Goal: Task Accomplishment & Management: Manage account settings

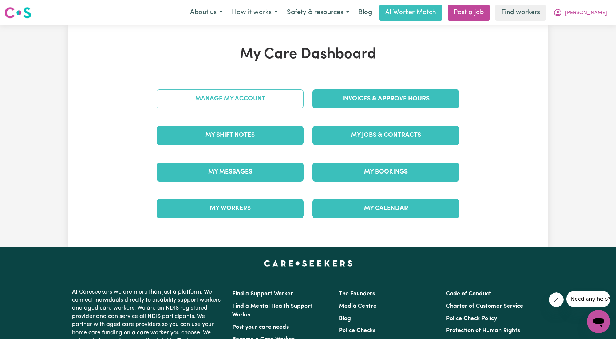
click at [279, 102] on link "Manage My Account" at bounding box center [230, 99] width 147 height 19
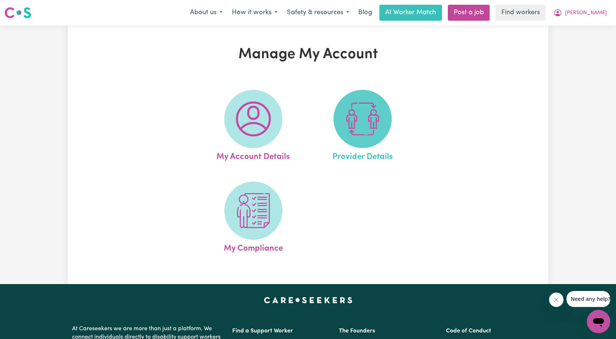
click at [350, 110] on img at bounding box center [362, 119] width 35 height 35
select select "NDIS_FUNDING_PLAN_MANAGED"
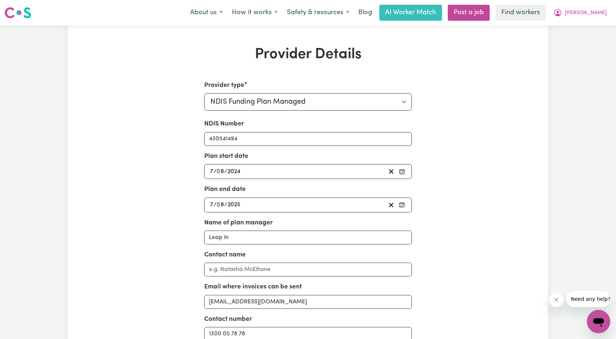
click at [283, 174] on div "2024-08-07 7 / 0 8 / 2024" at bounding box center [297, 172] width 177 height 10
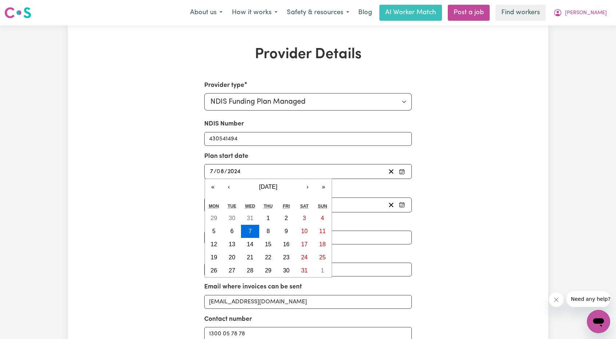
click at [470, 194] on div "Provider Details Provider type Select your provider type... Privately Aged Care…" at bounding box center [308, 230] width 481 height 368
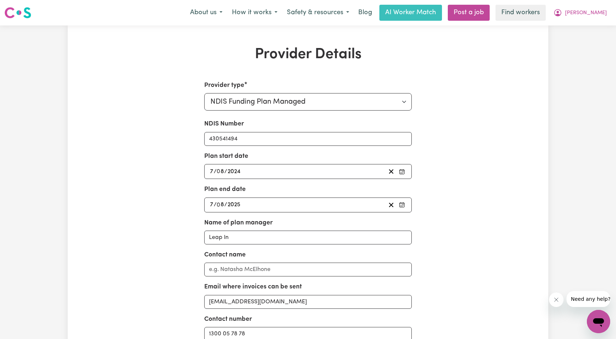
click at [333, 205] on div "2025-08-07 7 / 0 8 / 2025" at bounding box center [297, 205] width 177 height 10
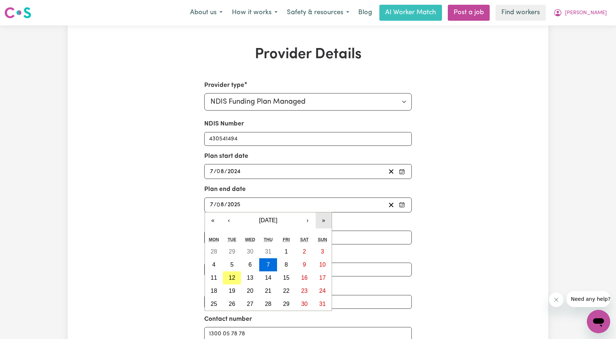
click at [327, 222] on button "»" at bounding box center [324, 221] width 16 height 16
click at [282, 264] on button "7" at bounding box center [286, 264] width 18 height 13
type input "2026-08-07"
type input "2026"
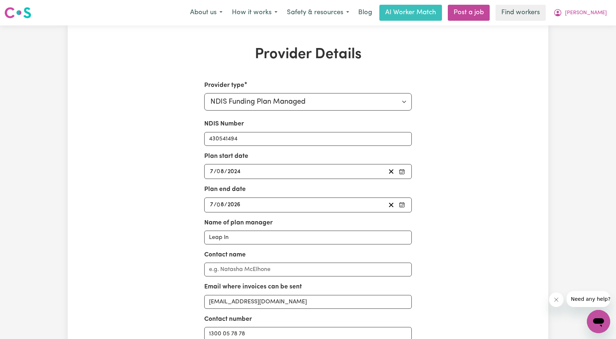
click at [291, 173] on div "2024-08-07 7 / 0 8 / 2024" at bounding box center [297, 172] width 177 height 10
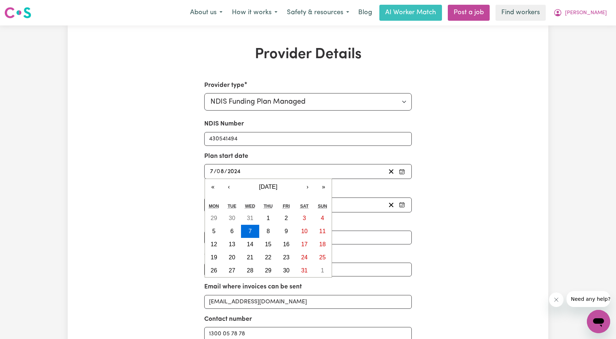
click at [291, 173] on div "2024-08-07 7 / 0 8 / 2024" at bounding box center [297, 172] width 177 height 10
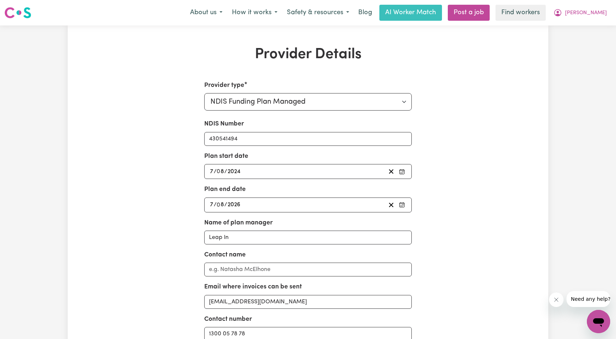
click at [153, 178] on div "Provider type Select your provider type... Privately Aged Care / Home Care Pack…" at bounding box center [308, 247] width 312 height 333
select select "NDIS_FUNDING_PLAN_MANAGED"
click at [352, 174] on div "2024-08-07 7 / 0 8 / 2024" at bounding box center [297, 172] width 177 height 10
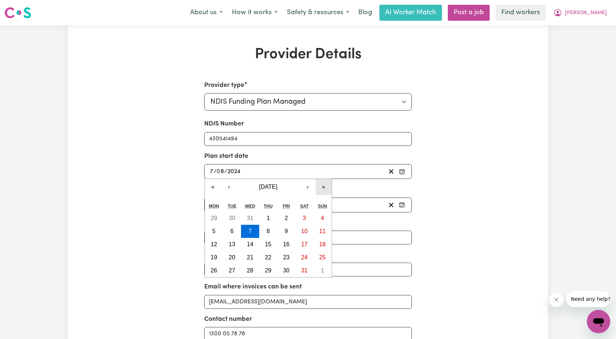
click at [320, 183] on button "»" at bounding box center [324, 187] width 16 height 16
click at [273, 231] on button "7" at bounding box center [268, 231] width 18 height 13
type input "2025-08-07"
type input "2025"
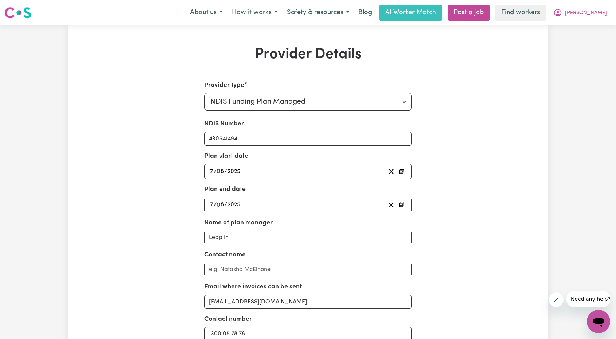
click at [262, 202] on div "2025-08-07 7 / 0 8 / 2025" at bounding box center [297, 205] width 177 height 10
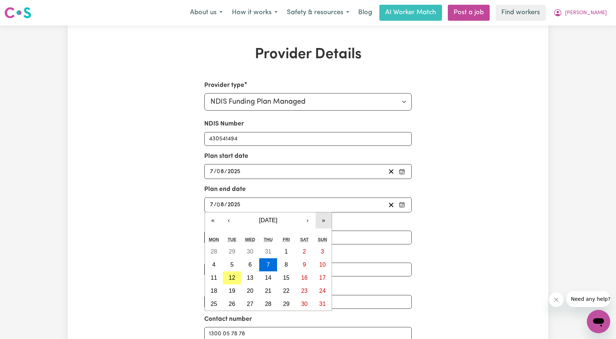
click at [323, 222] on button "»" at bounding box center [324, 221] width 16 height 16
click at [258, 204] on div "2025-08-07 7 / 0 8 / 2025" at bounding box center [297, 205] width 177 height 10
click at [283, 260] on button "7" at bounding box center [286, 264] width 18 height 13
type input "[DATE]"
type input "2026"
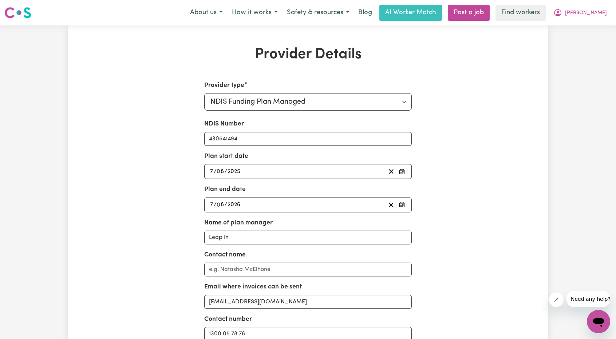
click at [157, 224] on div "Provider type Select your provider type... Privately Aged Care / Home Care Pack…" at bounding box center [308, 247] width 312 height 333
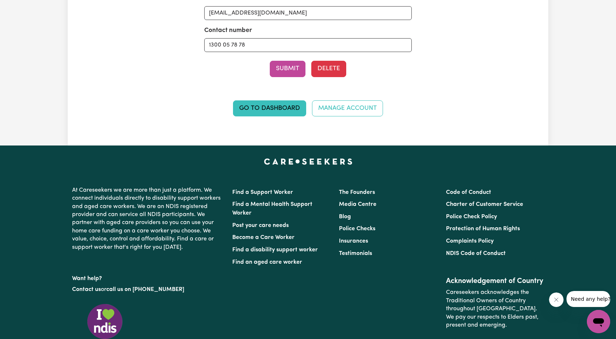
scroll to position [218, 0]
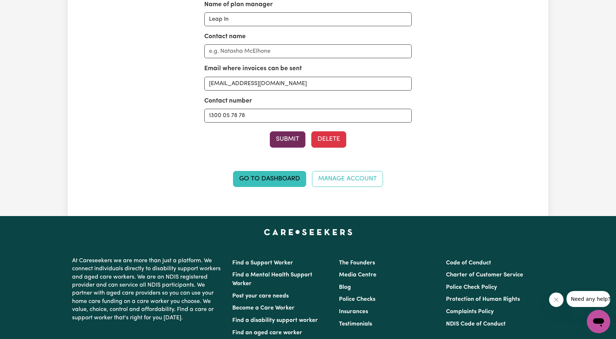
click at [285, 142] on button "Submit" at bounding box center [288, 139] width 36 height 16
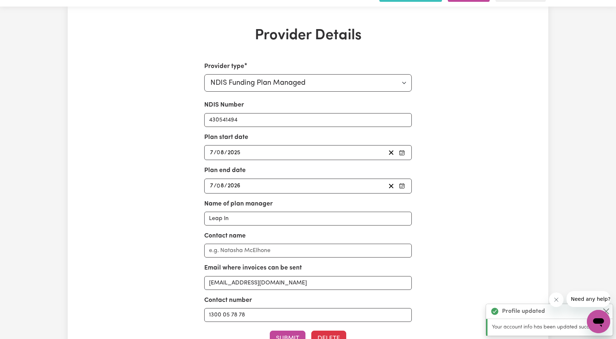
scroll to position [0, 0]
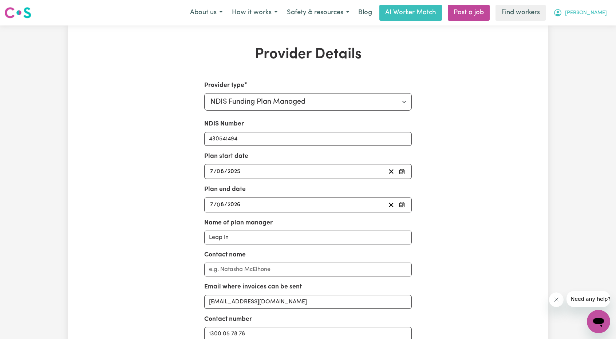
drag, startPoint x: 582, startPoint y: 14, endPoint x: 576, endPoint y: 13, distance: 6.7
click at [561, 14] on icon "My Account" at bounding box center [557, 12] width 7 height 7
click at [567, 22] on link "My Dashboard" at bounding box center [583, 28] width 58 height 14
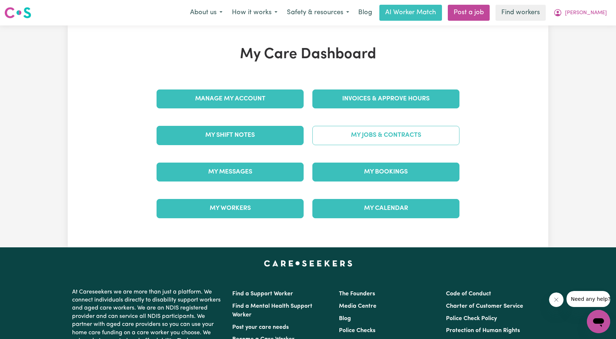
click at [352, 141] on link "My Jobs & Contracts" at bounding box center [385, 135] width 147 height 19
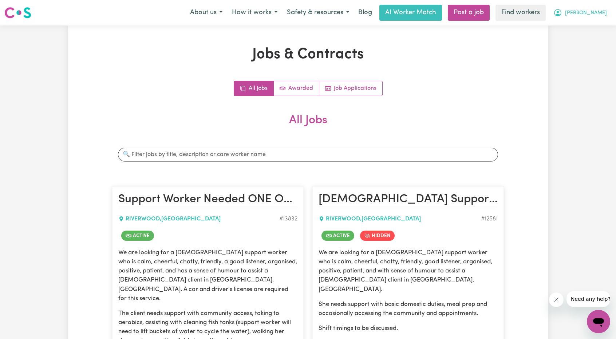
click at [575, 19] on button "[PERSON_NAME]" at bounding box center [580, 12] width 63 height 15
click at [579, 25] on link "My Dashboard" at bounding box center [583, 28] width 58 height 14
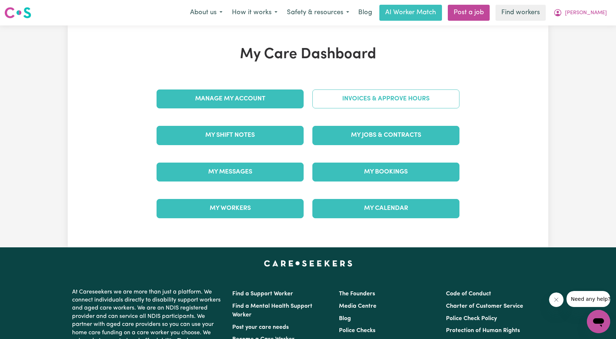
click at [432, 95] on link "Invoices & Approve Hours" at bounding box center [385, 99] width 147 height 19
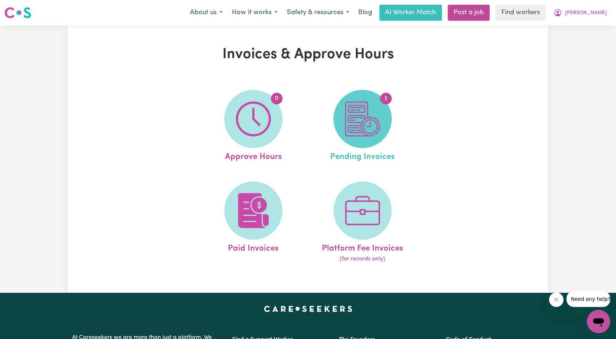
click at [359, 134] on img at bounding box center [362, 119] width 35 height 35
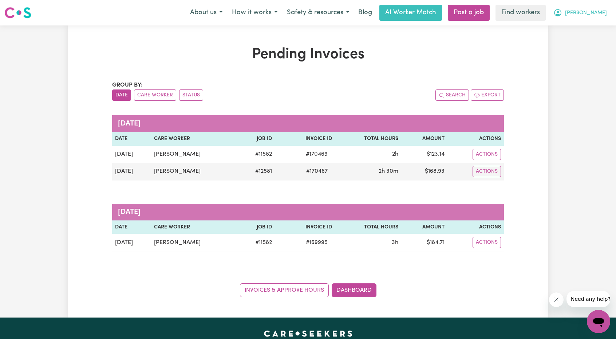
click at [589, 16] on span "[PERSON_NAME]" at bounding box center [586, 13] width 42 height 8
click at [580, 24] on link "My Dashboard" at bounding box center [583, 28] width 58 height 14
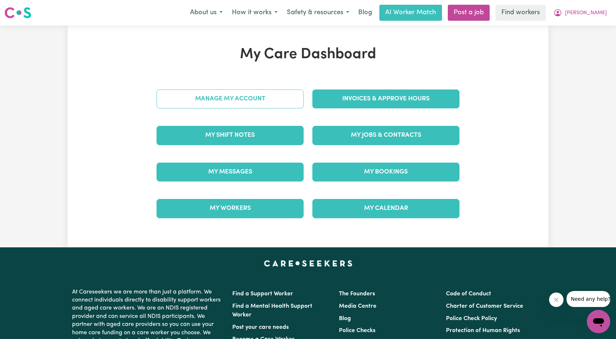
click at [224, 103] on link "Manage My Account" at bounding box center [230, 99] width 147 height 19
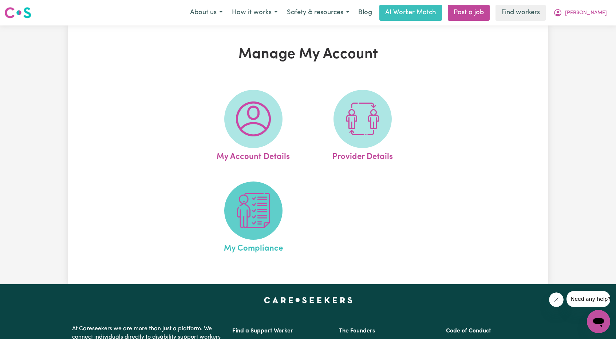
click at [242, 221] on img at bounding box center [253, 210] width 35 height 35
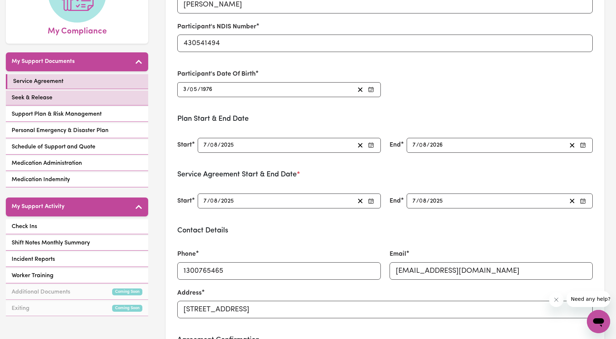
scroll to position [109, 0]
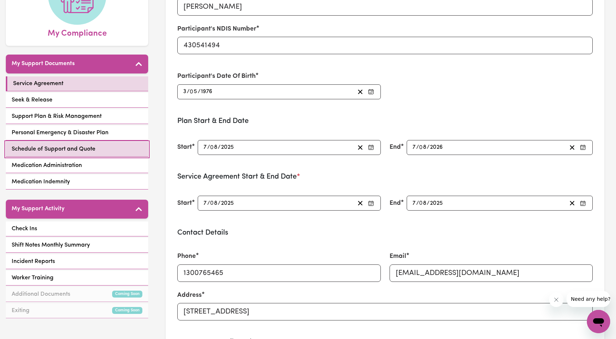
click at [62, 152] on span "Schedule of Support and Quote" at bounding box center [54, 149] width 84 height 9
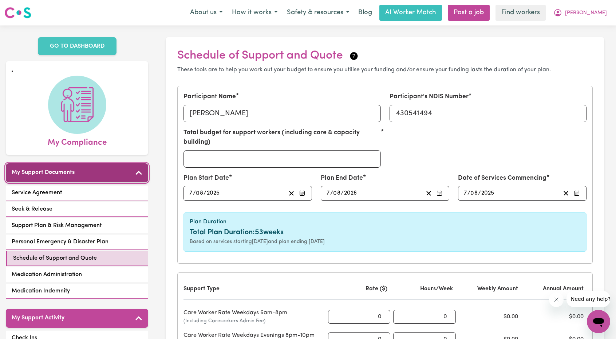
click at [44, 171] on h5 "My Support Documents" at bounding box center [43, 172] width 63 height 7
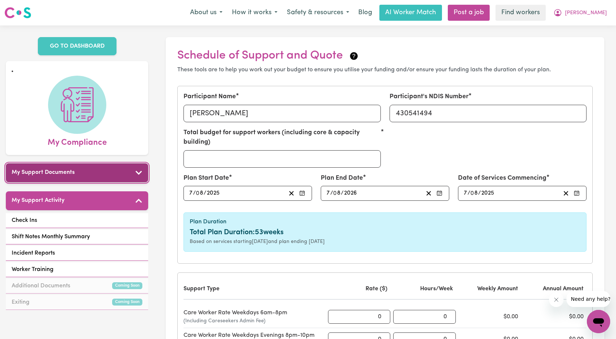
click at [57, 173] on h5 "My Support Documents" at bounding box center [43, 172] width 63 height 7
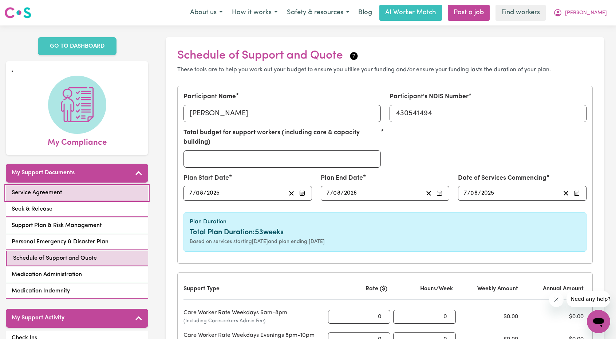
click at [68, 192] on link "Service Agreement" at bounding box center [77, 193] width 142 height 15
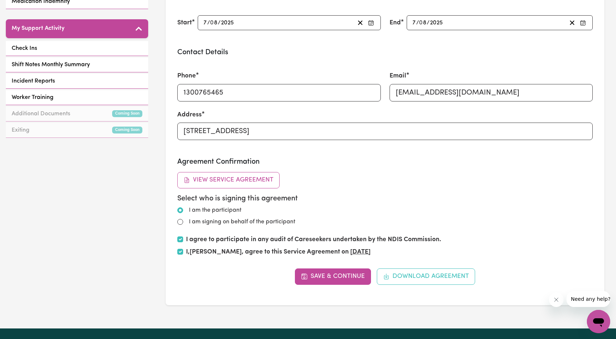
scroll to position [291, 0]
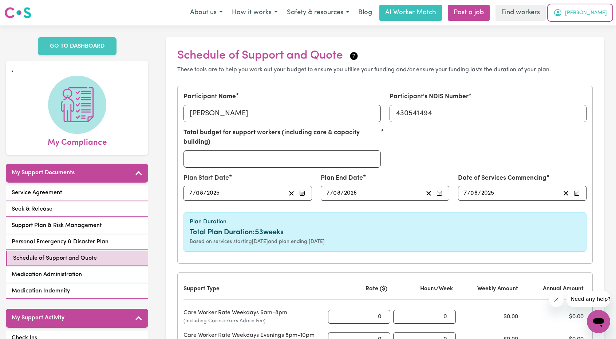
click at [599, 16] on span "[PERSON_NAME]" at bounding box center [586, 13] width 42 height 8
click at [589, 26] on link "My Dashboard" at bounding box center [583, 28] width 58 height 14
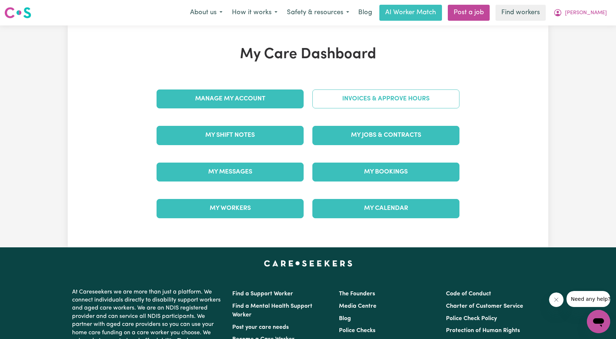
click at [398, 106] on link "Invoices & Approve Hours" at bounding box center [385, 99] width 147 height 19
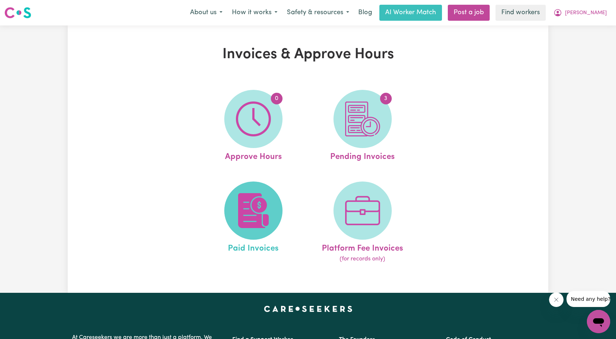
click at [262, 190] on span at bounding box center [253, 211] width 58 height 58
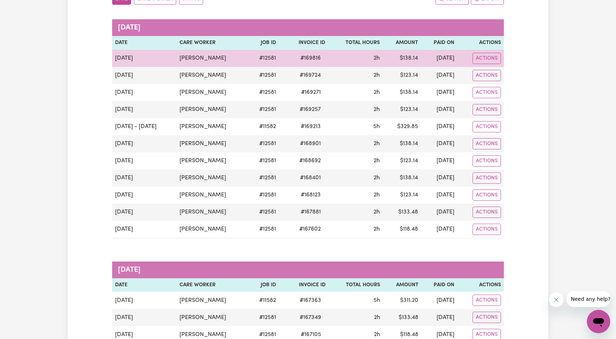
scroll to position [73, 0]
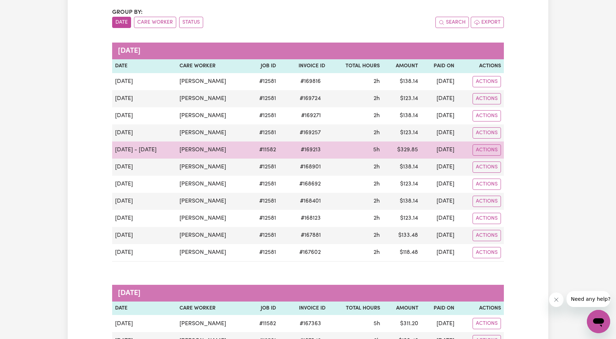
click at [350, 151] on td "5h" at bounding box center [355, 150] width 55 height 17
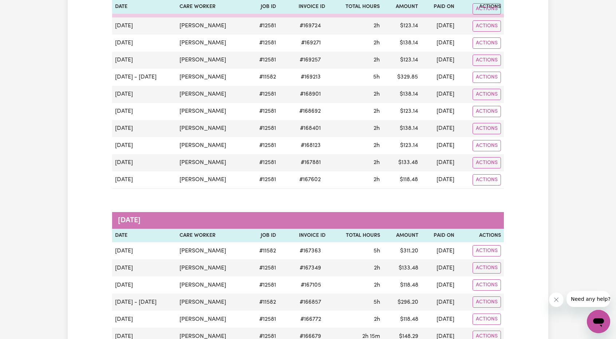
scroll to position [0, 0]
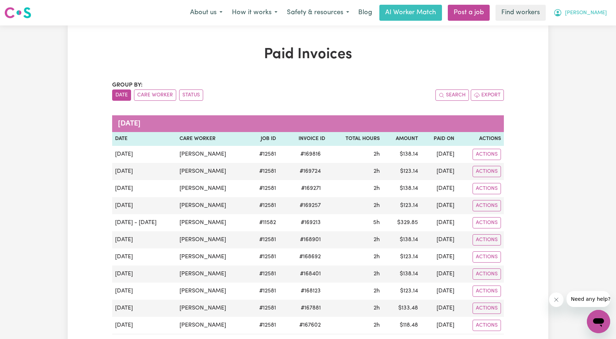
click at [586, 15] on button "[PERSON_NAME]" at bounding box center [580, 12] width 63 height 15
click at [570, 28] on link "My Dashboard" at bounding box center [583, 28] width 58 height 14
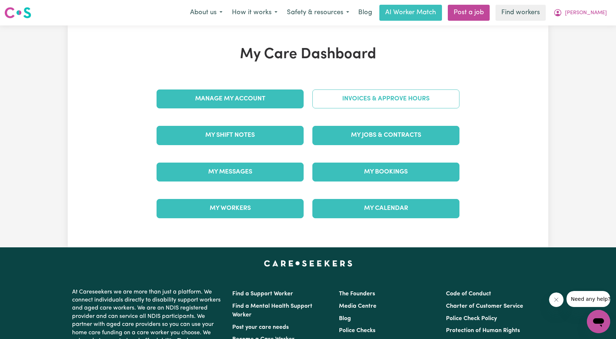
click at [394, 103] on link "Invoices & Approve Hours" at bounding box center [385, 99] width 147 height 19
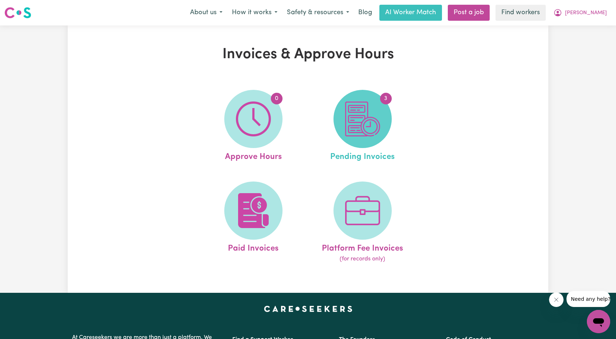
click at [359, 116] on img at bounding box center [362, 119] width 35 height 35
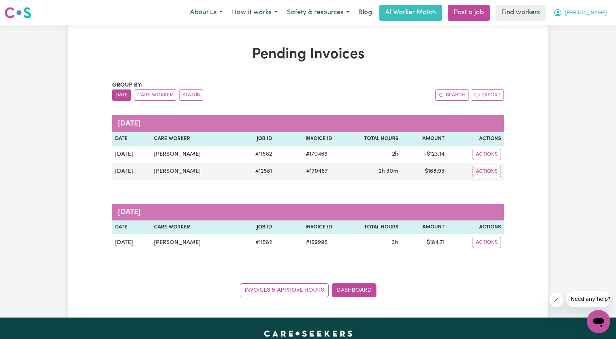
click at [597, 19] on button "[PERSON_NAME]" at bounding box center [580, 12] width 63 height 15
click at [587, 29] on link "My Dashboard" at bounding box center [583, 28] width 58 height 14
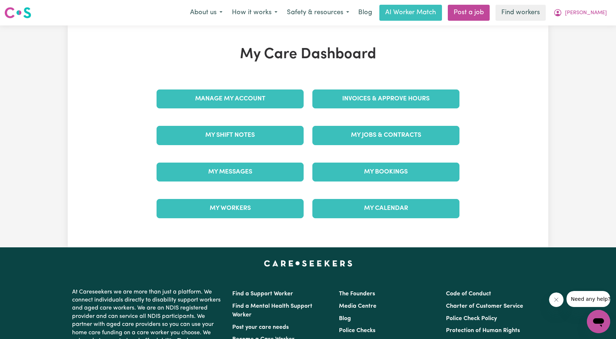
click at [403, 114] on div "Invoices & Approve Hours" at bounding box center [386, 99] width 156 height 36
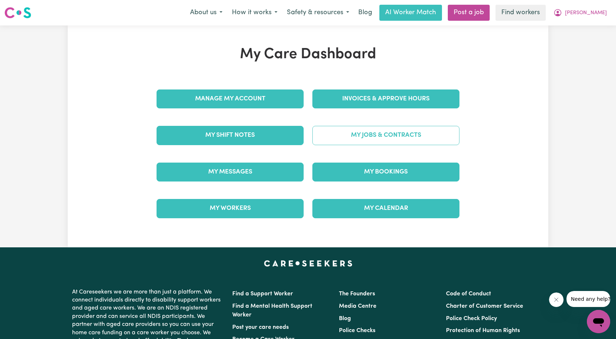
click at [392, 131] on link "My Jobs & Contracts" at bounding box center [385, 135] width 147 height 19
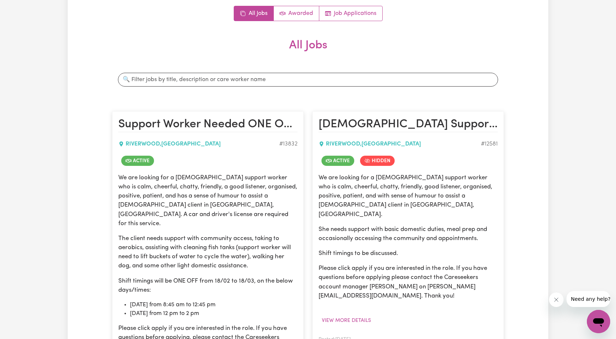
scroll to position [73, 0]
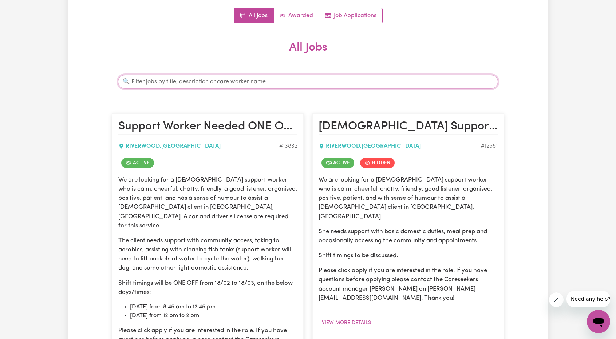
click at [220, 84] on input "Search jobs" at bounding box center [308, 82] width 380 height 14
type input "maureen"
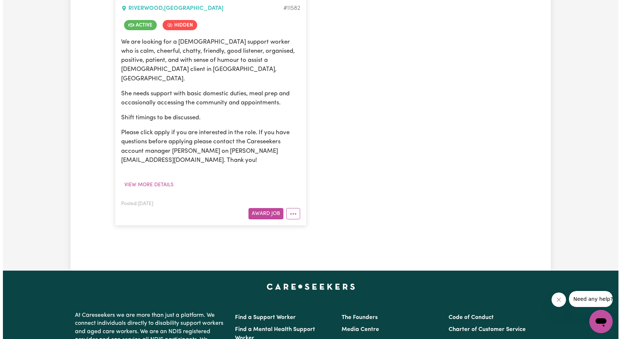
scroll to position [218, 0]
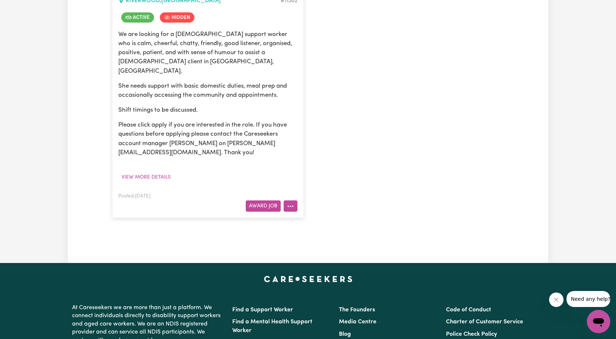
click at [290, 203] on icon "More options" at bounding box center [290, 206] width 7 height 7
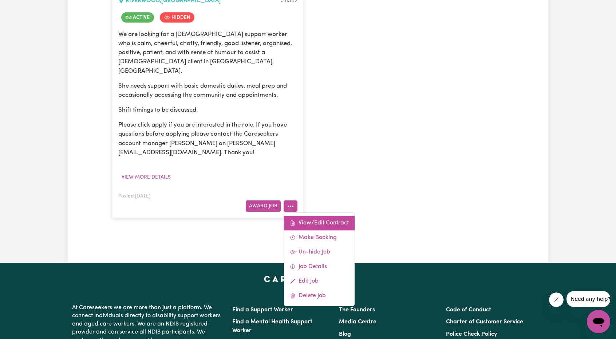
click at [293, 216] on link "View/Edit Contract" at bounding box center [319, 223] width 71 height 15
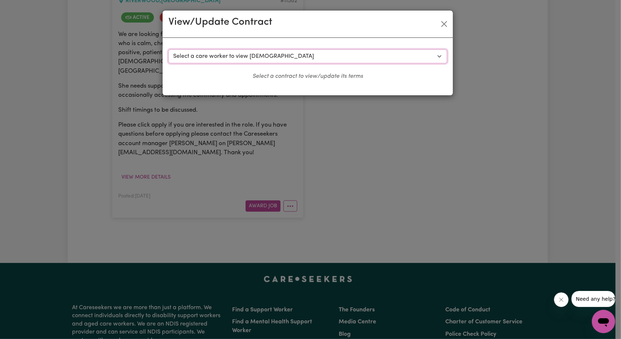
click at [282, 53] on select "Select a care worker to view contract #8681 - Kallol S (contract terminated) #8…" at bounding box center [308, 57] width 279 height 14
select select "8303"
click at [169, 50] on select "Select a care worker to view contract #8681 - Kallol S (contract terminated) #8…" at bounding box center [308, 57] width 279 height 14
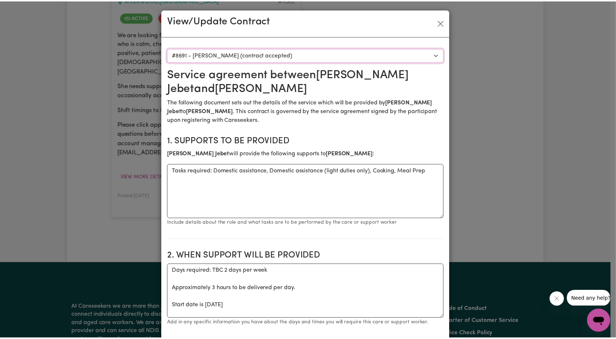
scroll to position [0, 0]
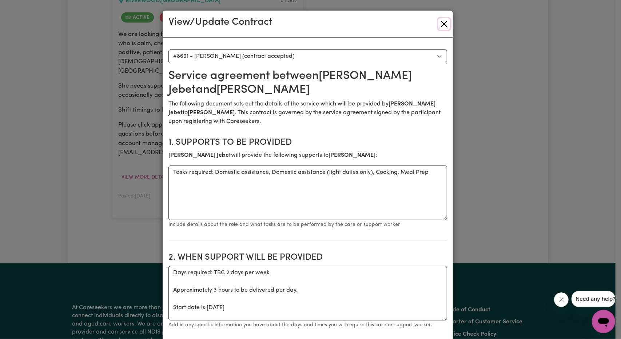
click at [439, 22] on button "Close" at bounding box center [445, 24] width 12 height 12
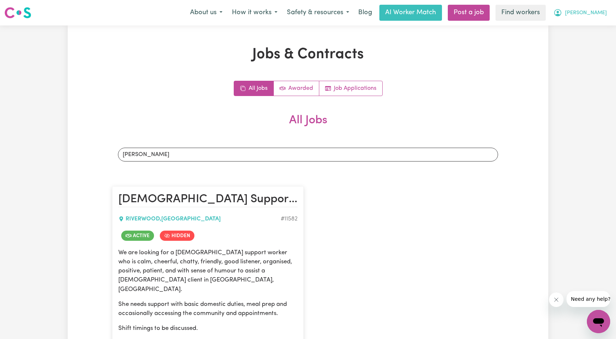
click at [593, 15] on span "[PERSON_NAME]" at bounding box center [586, 13] width 42 height 8
click at [573, 24] on link "My Dashboard" at bounding box center [583, 28] width 58 height 14
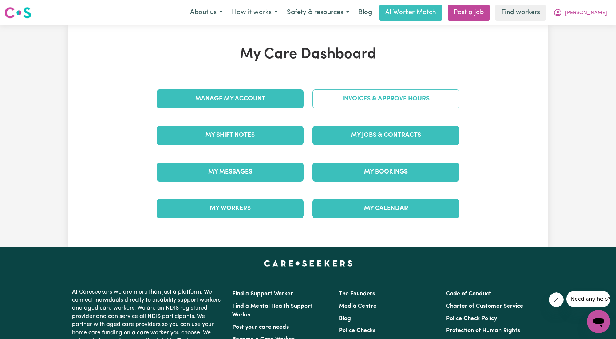
click at [413, 90] on link "Invoices & Approve Hours" at bounding box center [385, 99] width 147 height 19
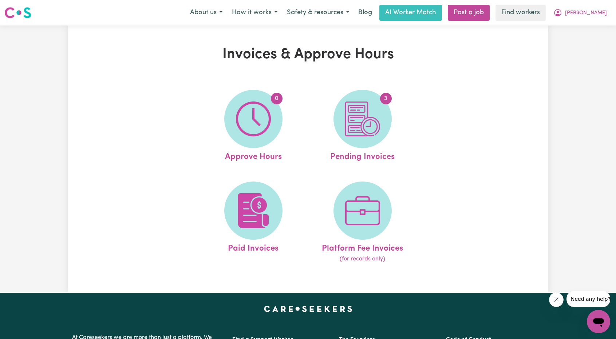
click at [262, 177] on ul "0 Approve Hours 3 Pending Invoices Paid Invoices Platform Fee Invoices (for rec…" at bounding box center [308, 177] width 218 height 192
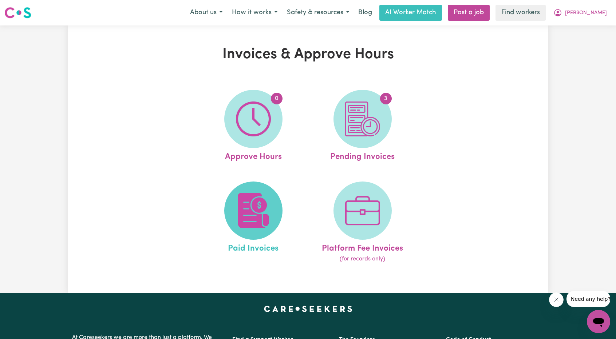
click at [236, 217] on img at bounding box center [253, 210] width 35 height 35
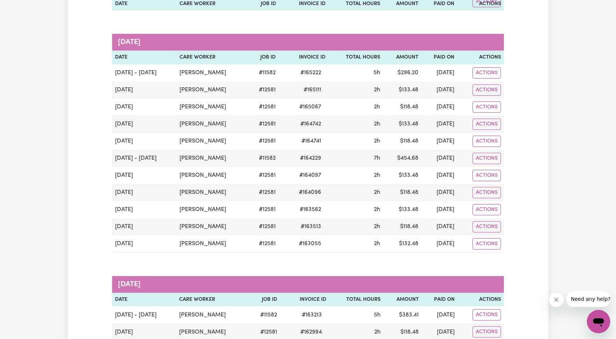
scroll to position [546, 0]
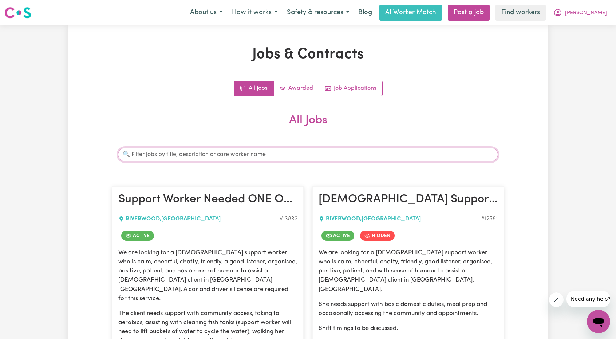
click at [301, 151] on input "Search jobs" at bounding box center [308, 155] width 380 height 14
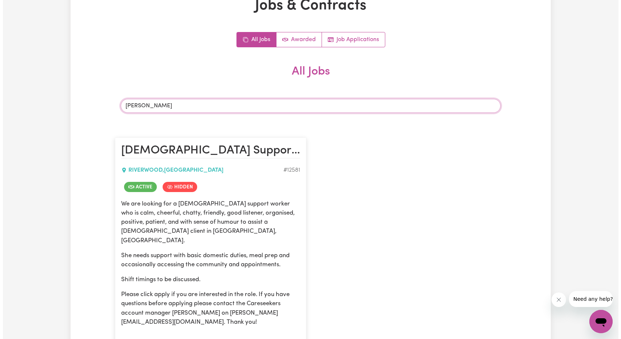
scroll to position [109, 0]
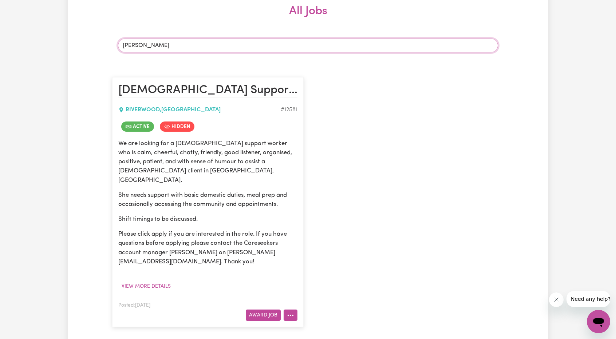
type input "angie"
click at [287, 312] on icon "More options" at bounding box center [290, 315] width 7 height 7
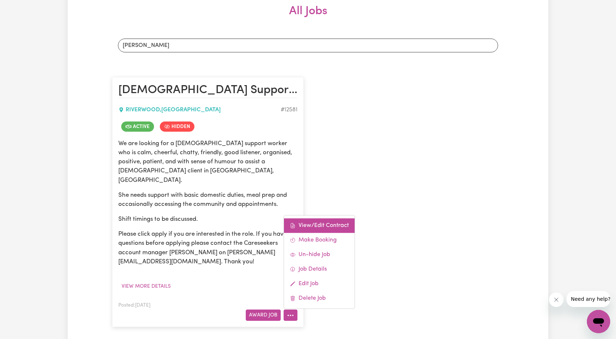
click at [303, 219] on link "View/Edit Contract" at bounding box center [319, 225] width 71 height 15
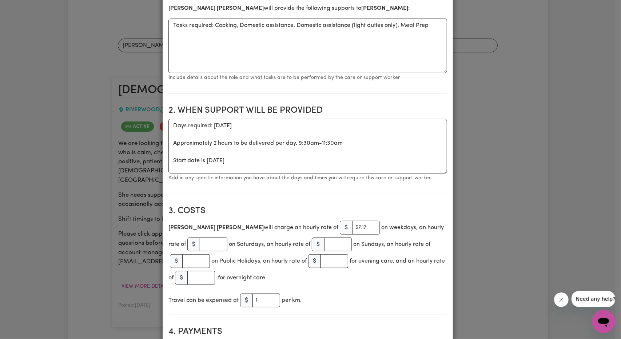
scroll to position [146, 0]
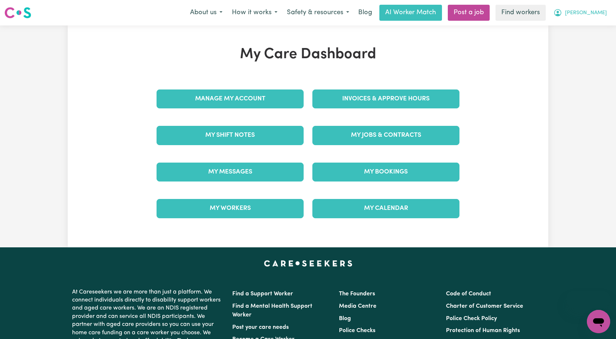
drag, startPoint x: 585, startPoint y: 16, endPoint x: 580, endPoint y: 19, distance: 5.7
click at [585, 17] on button "[PERSON_NAME]" at bounding box center [580, 12] width 63 height 15
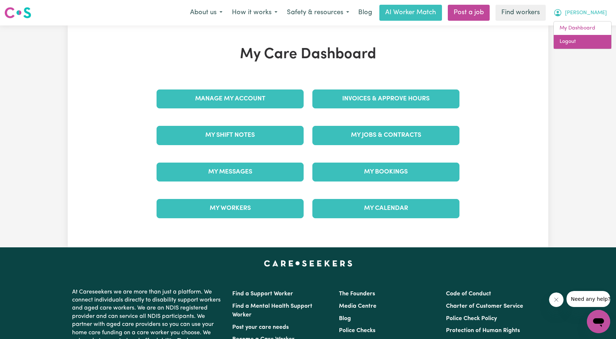
click at [566, 45] on link "Logout" at bounding box center [583, 42] width 58 height 14
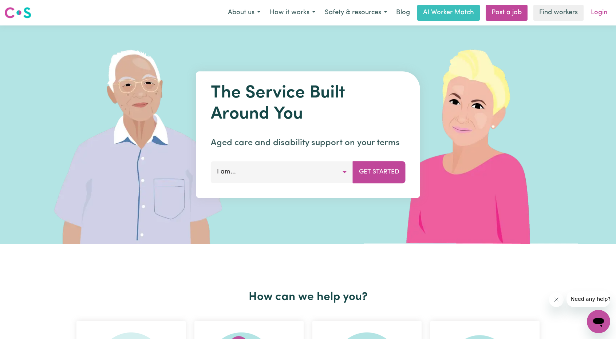
click at [594, 15] on link "Login" at bounding box center [598, 13] width 25 height 16
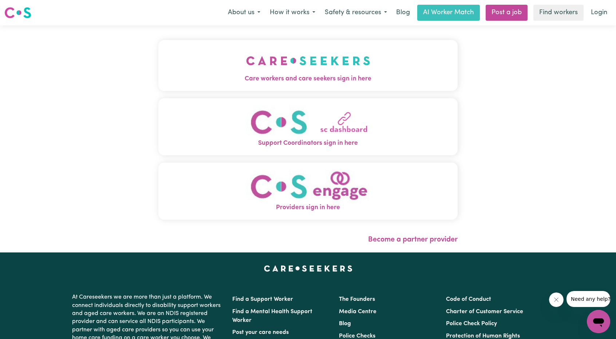
click at [312, 70] on img "Care workers and care seekers sign in here" at bounding box center [308, 60] width 124 height 27
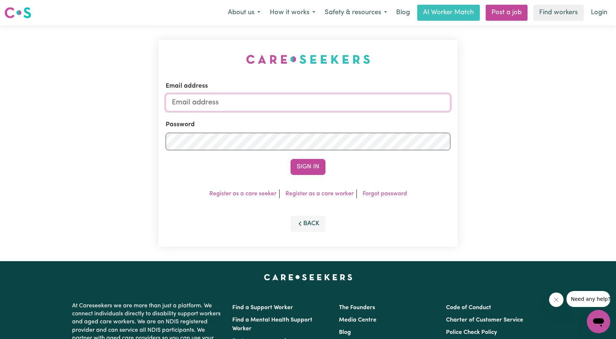
click at [272, 100] on input "Email address" at bounding box center [308, 102] width 285 height 17
drag, startPoint x: 210, startPoint y: 100, endPoint x: 339, endPoint y: 120, distance: 130.0
click at [347, 120] on form "Email address superuser~ethan@careseekers.com.au Password Sign In" at bounding box center [308, 129] width 285 height 94
type input "superuser~ushakunwar4811@gmail.com"
click at [357, 164] on div "Sign In" at bounding box center [308, 167] width 285 height 16
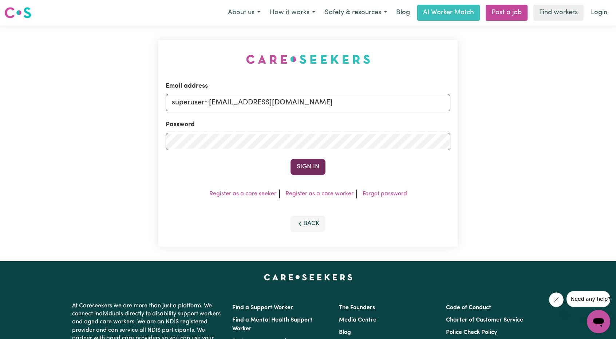
click at [311, 169] on button "Sign In" at bounding box center [308, 167] width 35 height 16
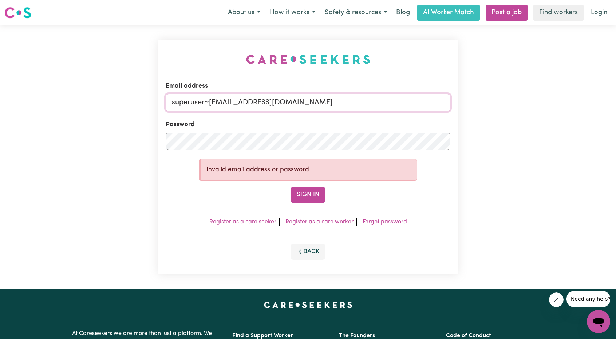
click at [207, 103] on input "superuser~ushakunwar4811@gmail.com" at bounding box center [308, 102] width 285 height 17
drag, startPoint x: 210, startPoint y: 105, endPoint x: 391, endPoint y: 113, distance: 181.8
click at [392, 114] on form "Email address superuser~ushakunwar4811@gmail.com Password Invalid email address…" at bounding box center [308, 143] width 285 height 122
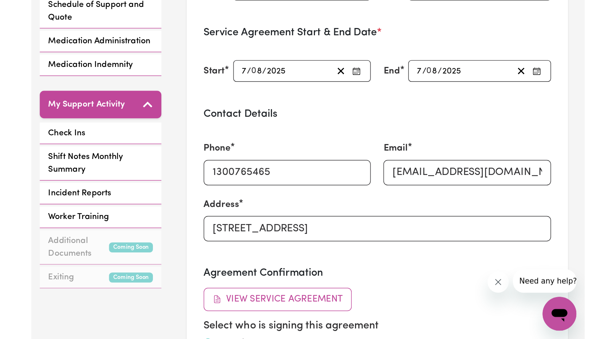
scroll to position [272, 0]
